Goal: Task Accomplishment & Management: Manage account settings

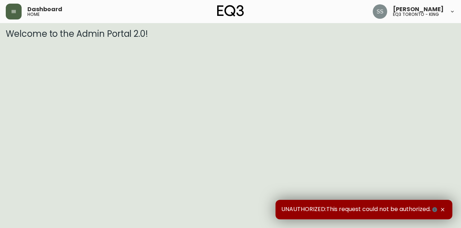
click at [18, 11] on button "button" at bounding box center [14, 12] width 16 height 16
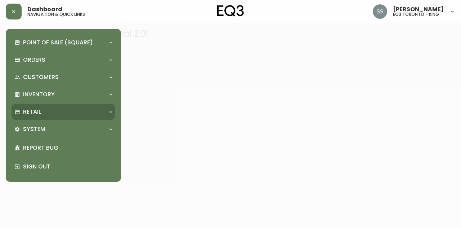
click at [66, 116] on div "Retail" at bounding box center [59, 112] width 91 height 8
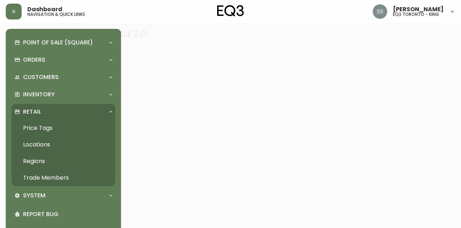
click at [53, 178] on link "Trade Members" at bounding box center [64, 177] width 104 height 17
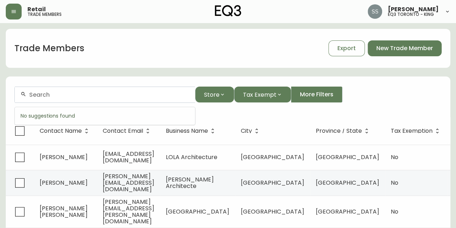
click at [72, 96] on input "text" at bounding box center [109, 94] width 160 height 7
paste input "[PERSON_NAME][EMAIL_ADDRESS][DOMAIN_NAME]"
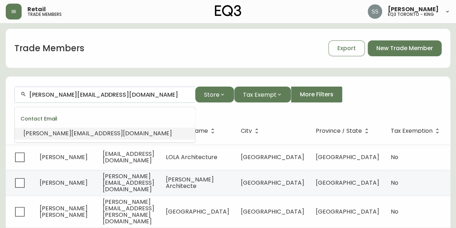
click at [127, 132] on li "[PERSON_NAME][EMAIL_ADDRESS][DOMAIN_NAME]" at bounding box center [105, 133] width 180 height 12
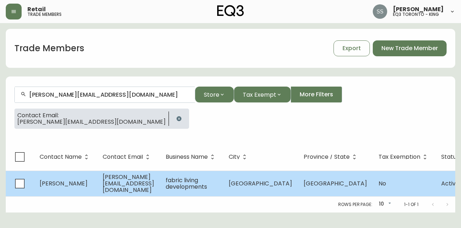
type input "[PERSON_NAME][EMAIL_ADDRESS][DOMAIN_NAME]"
click at [334, 186] on span "[GEOGRAPHIC_DATA]" at bounding box center [335, 183] width 63 height 8
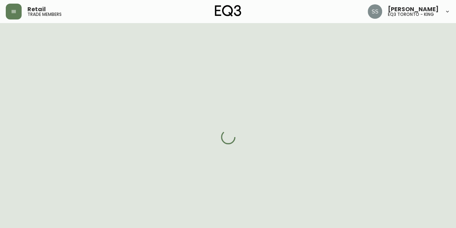
select select "BC"
select select "CA"
select select "CA_EN"
select select "Other"
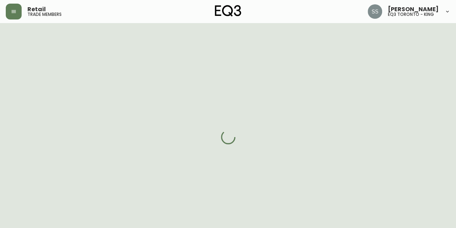
select select "cjw10z96p001r6gs00juufhhe"
select select "false"
